Goal: Complete application form: Complete application form

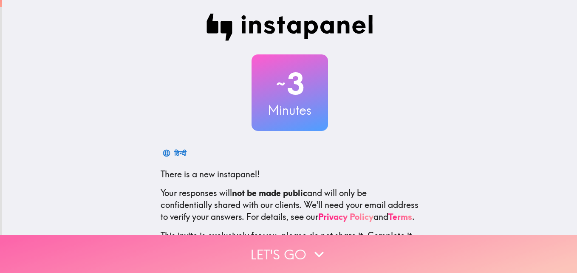
click at [276, 245] on button "Let's go" at bounding box center [288, 254] width 577 height 38
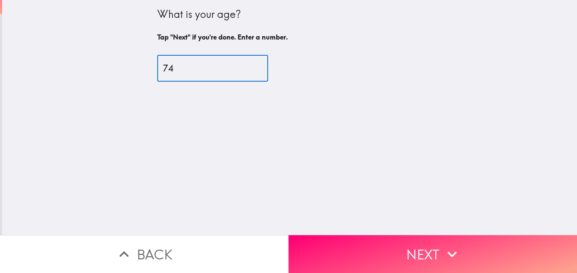
click at [244, 66] on input "74" at bounding box center [212, 68] width 111 height 26
click at [243, 70] on input "73" at bounding box center [212, 68] width 111 height 26
type input "72"
click at [243, 70] on input "72" at bounding box center [212, 68] width 111 height 26
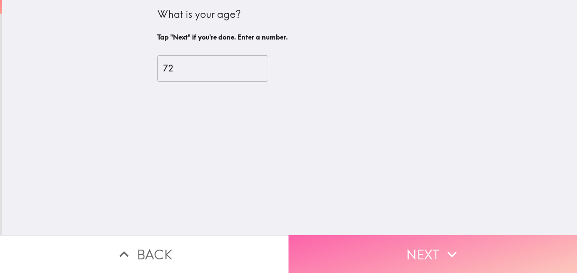
click at [381, 240] on button "Next" at bounding box center [432, 254] width 288 height 38
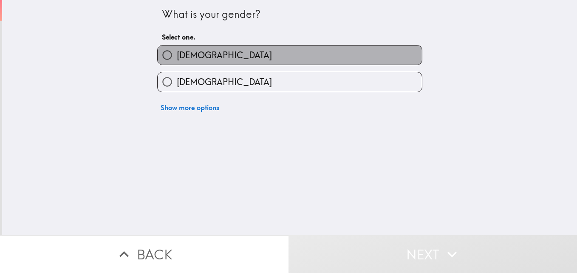
click at [226, 55] on label "[DEMOGRAPHIC_DATA]" at bounding box center [290, 54] width 264 height 19
click at [177, 55] on input "[DEMOGRAPHIC_DATA]" at bounding box center [167, 54] width 19 height 19
radio input "true"
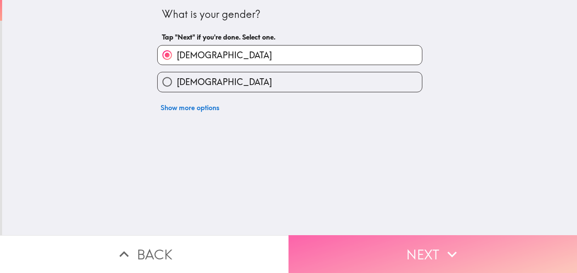
click at [406, 256] on button "Next" at bounding box center [432, 254] width 288 height 38
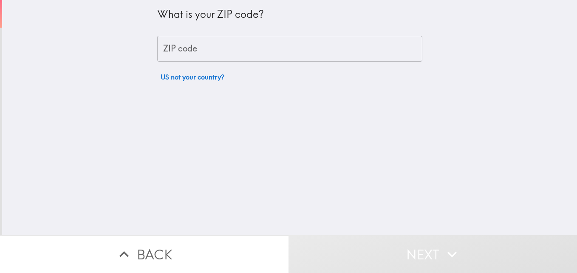
click at [283, 25] on div "What is your ZIP code?" at bounding box center [289, 18] width 265 height 22
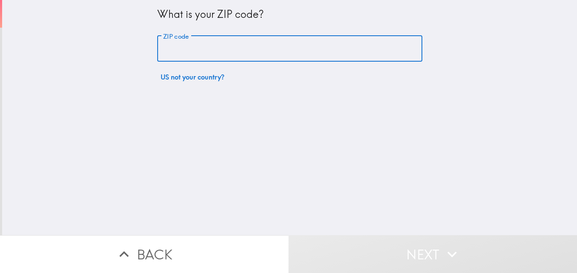
click at [282, 43] on input "ZIP code" at bounding box center [289, 49] width 265 height 26
type input "80909"
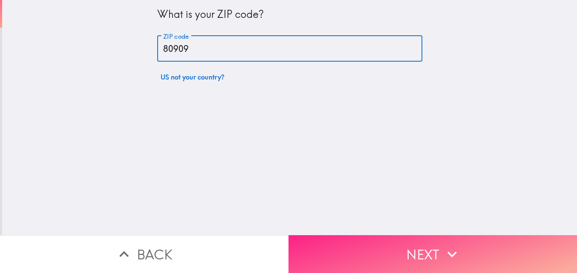
click at [358, 249] on button "Next" at bounding box center [432, 254] width 288 height 38
